Goal: Find specific page/section: Find specific page/section

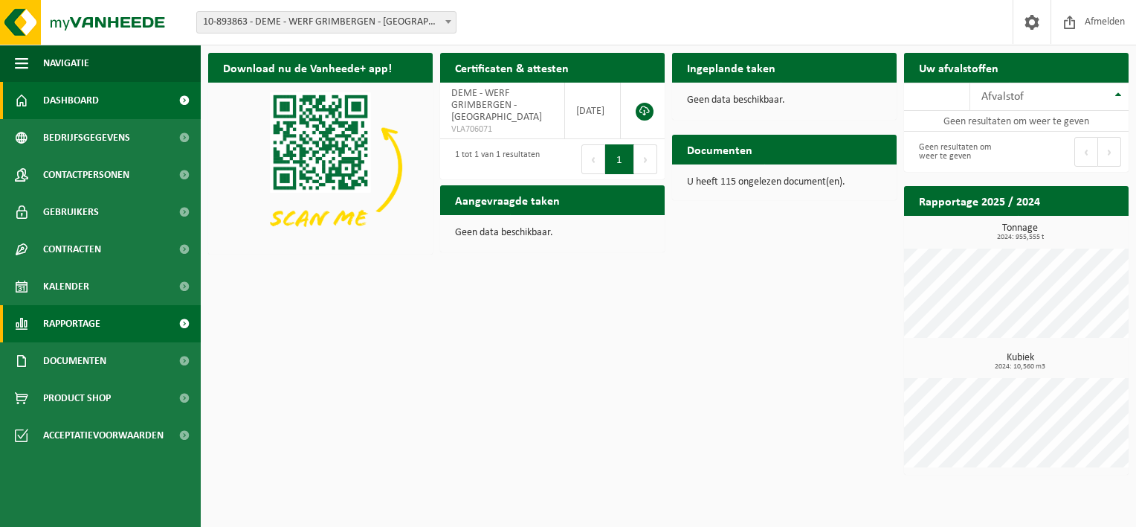
click at [68, 324] on span "Rapportage" at bounding box center [71, 323] width 57 height 37
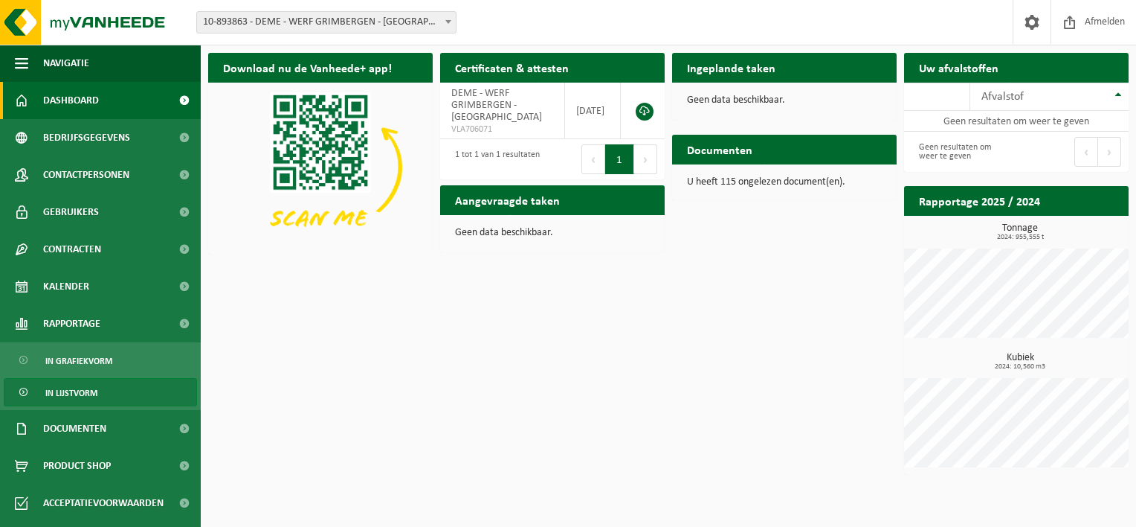
click at [74, 390] on span "In lijstvorm" at bounding box center [71, 393] width 52 height 28
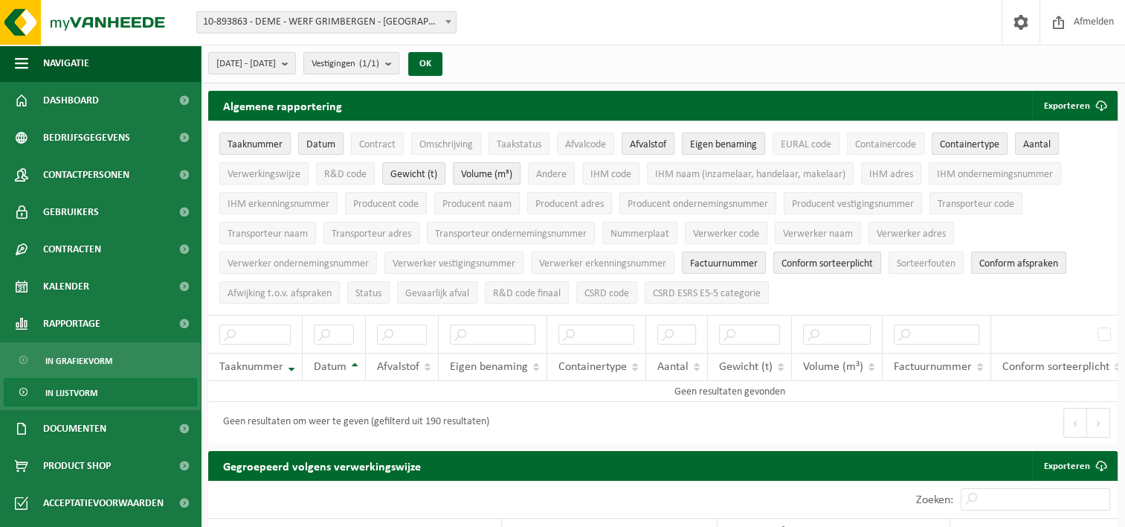
click at [452, 22] on span at bounding box center [448, 21] width 15 height 19
click at [518, 23] on div "Vestiging: 10-893863 - DEME - WERF GRIMBERGEN - GRIMBERGEN 10-941335 - DEME - W…" at bounding box center [562, 22] width 1125 height 45
click at [435, 24] on span "10-893863 - DEME - WERF GRIMBERGEN - [GEOGRAPHIC_DATA]" at bounding box center [326, 22] width 259 height 21
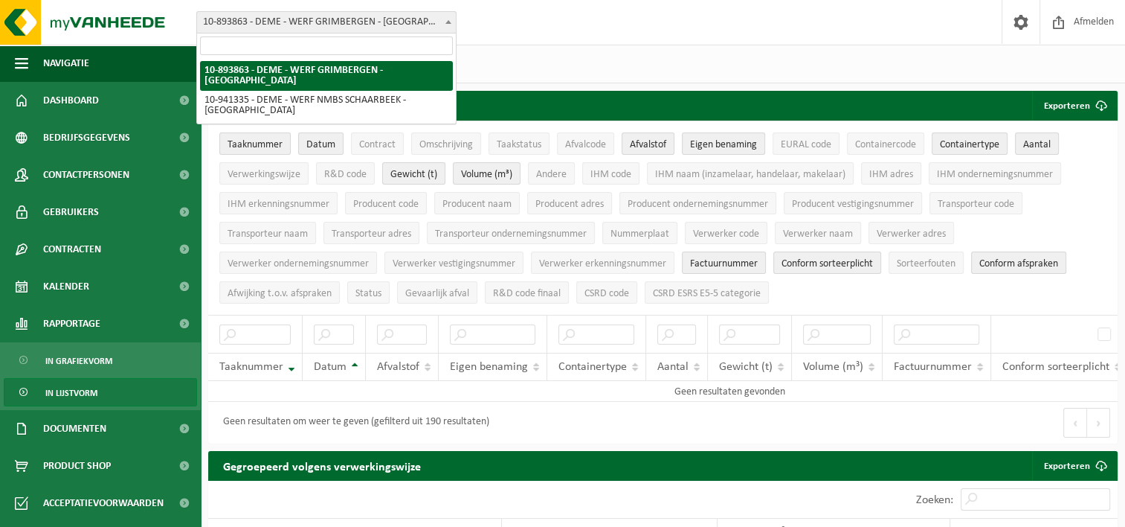
click at [531, 26] on div "Vestiging: 10-893863 - DEME - WERF GRIMBERGEN - GRIMBERGEN 10-941335 - DEME - W…" at bounding box center [562, 22] width 1125 height 45
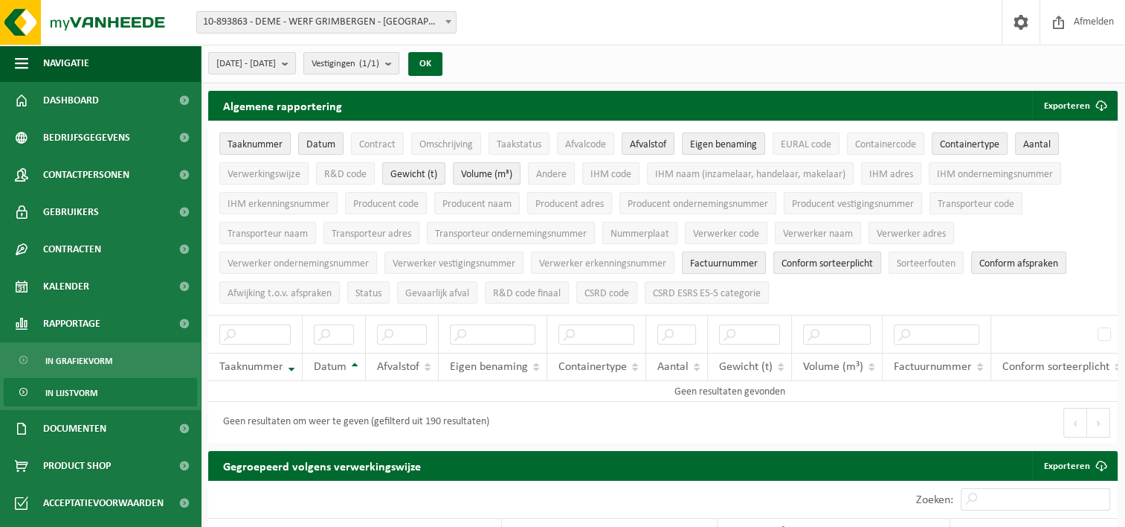
click at [399, 64] on b "submit" at bounding box center [391, 63] width 13 height 21
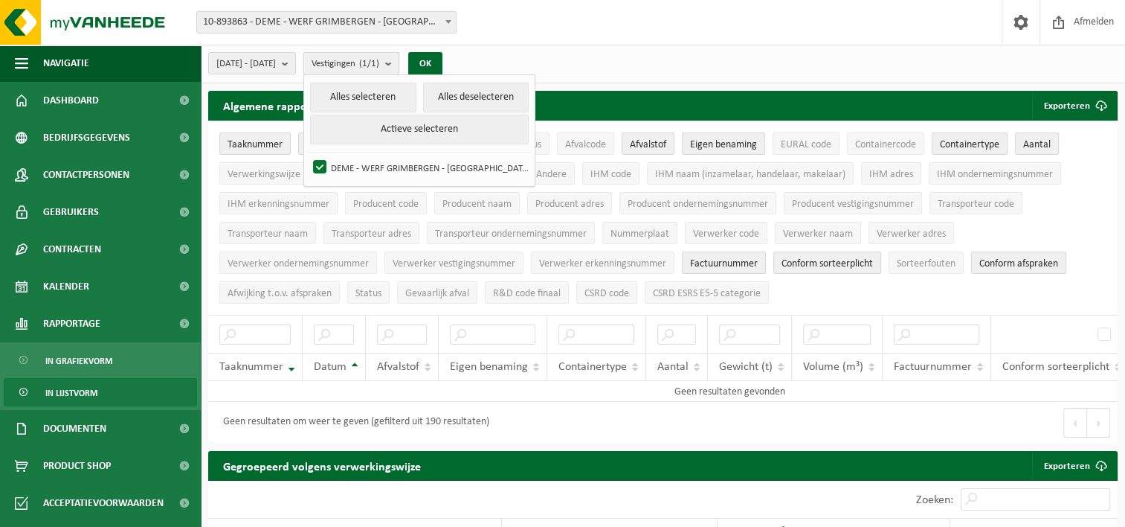
click at [399, 64] on b "submit" at bounding box center [391, 64] width 13 height 22
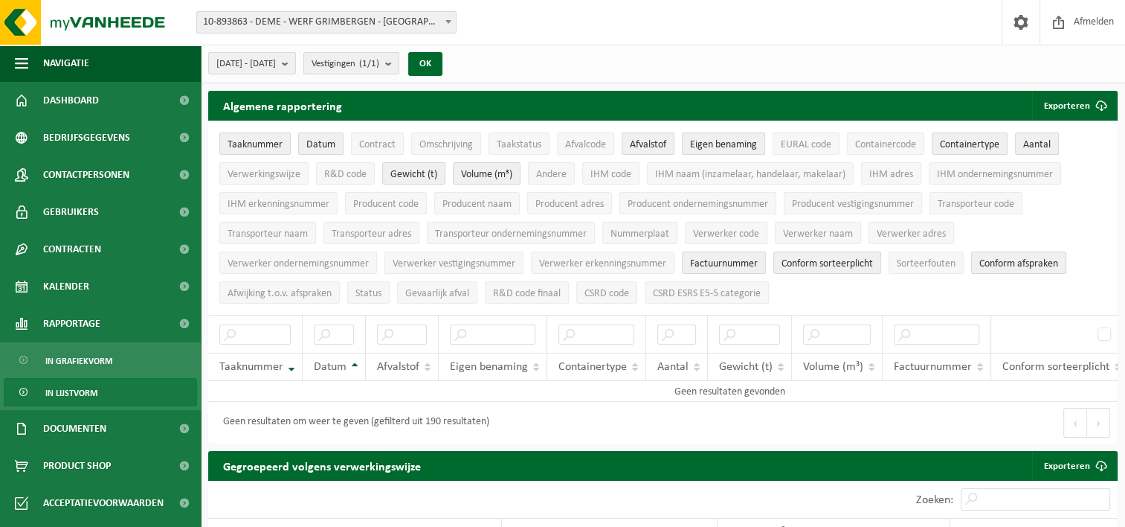
click at [447, 12] on span at bounding box center [448, 21] width 15 height 19
click at [524, 26] on div "Vestiging: 10-893863 - DEME - WERF GRIMBERGEN - GRIMBERGEN 10-941335 - DEME - W…" at bounding box center [562, 22] width 1125 height 45
